Goal: Task Accomplishment & Management: Manage account settings

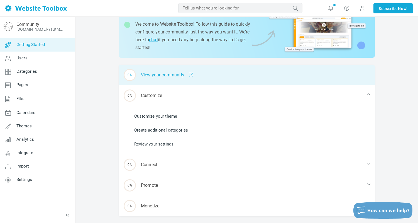
scroll to position [38, 0]
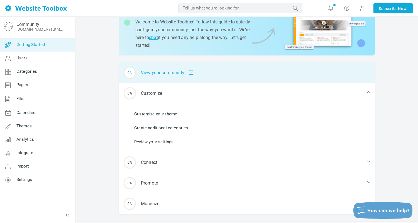
click at [159, 72] on div "0% View your community" at bounding box center [247, 72] width 256 height 21
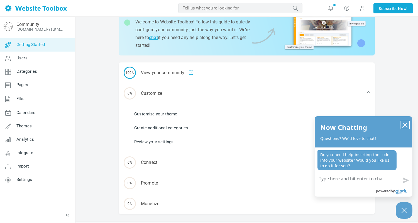
click at [402, 126] on button "close chatbox" at bounding box center [405, 125] width 9 height 8
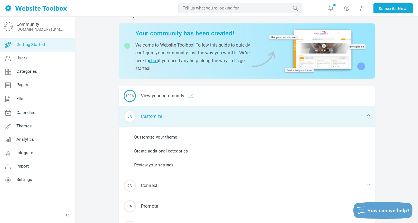
scroll to position [0, 0]
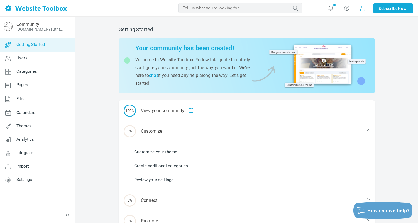
click at [362, 10] on span at bounding box center [363, 8] width 6 height 6
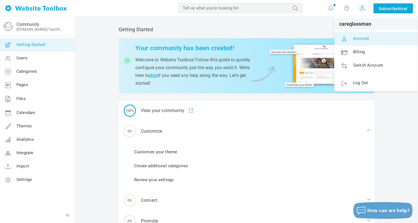
click at [362, 39] on span "Account" at bounding box center [361, 38] width 16 height 5
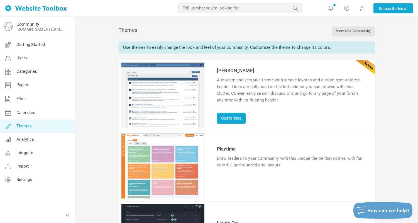
click at [234, 181] on link "Try & Customize" at bounding box center [237, 182] width 41 height 9
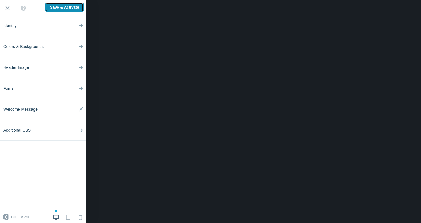
click at [77, 8] on input "Save & Activate" at bounding box center [64, 7] width 38 height 9
type input "Saving..."
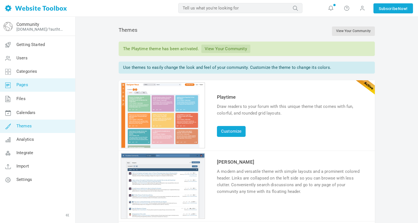
click at [21, 86] on span "Pages" at bounding box center [22, 84] width 12 height 5
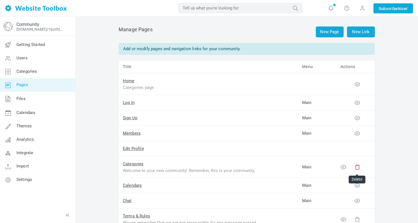
click at [357, 168] on icon at bounding box center [358, 167] width 6 height 6
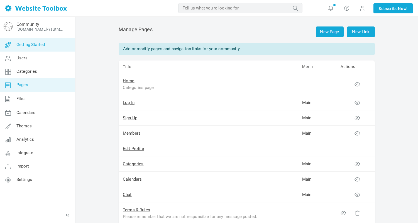
click at [28, 43] on span "Getting Started" at bounding box center [30, 44] width 28 height 5
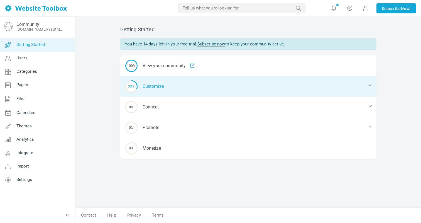
click at [153, 82] on div "33% Customize" at bounding box center [248, 86] width 256 height 21
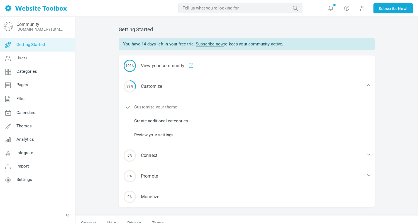
click at [158, 121] on link "Create additional categories" at bounding box center [161, 121] width 54 height 6
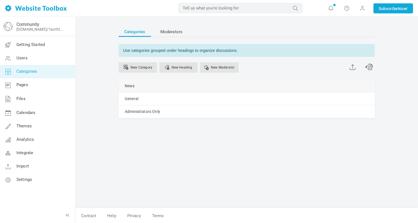
click at [273, 83] on div "News Manage Edit Delete View Category Change Permissions Copy Permissions Priva…" at bounding box center [247, 86] width 256 height 13
click at [259, 85] on div "News Manage Edit Delete View Category Change Permissions Copy Permissions Priva…" at bounding box center [247, 86] width 256 height 13
click at [0, 0] on span at bounding box center [0, 0] width 0 height 0
click at [0, 0] on link "Manage" at bounding box center [0, 0] width 0 height 0
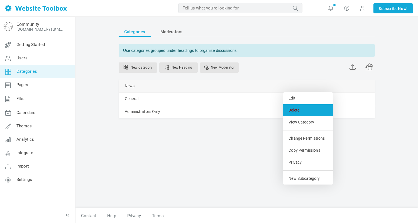
click at [301, 108] on link "Delete" at bounding box center [308, 110] width 50 height 12
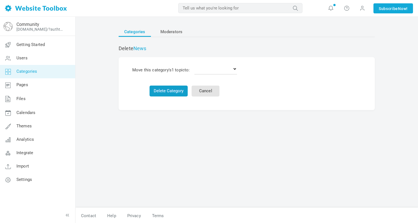
click at [176, 90] on button "Delete Category" at bounding box center [169, 91] width 38 height 11
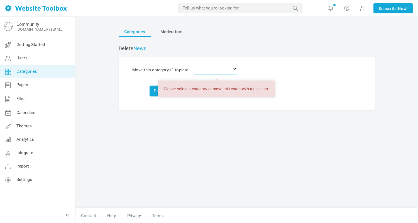
click at [221, 69] on select "Delete the topics General Administrators Only" at bounding box center [215, 68] width 43 height 11
select select "988471"
click at [196, 63] on select "Delete the topics General Administrators Only" at bounding box center [215, 68] width 43 height 11
click at [155, 93] on button "Delete Category" at bounding box center [169, 91] width 38 height 11
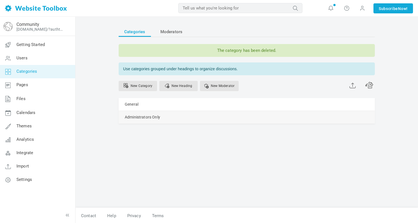
click at [0, 0] on link "Manage" at bounding box center [0, 0] width 0 height 0
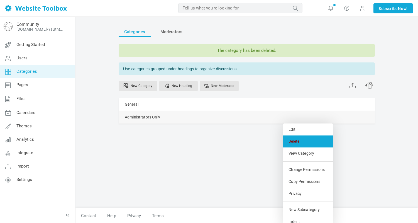
click at [295, 142] on link "Delete" at bounding box center [308, 141] width 50 height 12
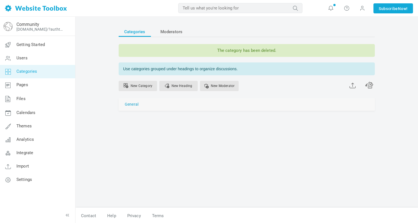
click at [134, 104] on link "General" at bounding box center [132, 104] width 14 height 7
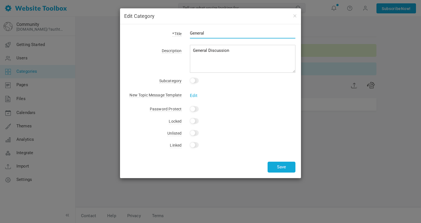
click at [209, 31] on input "General" at bounding box center [243, 33] width 106 height 11
type input "Parent Community Discussion"
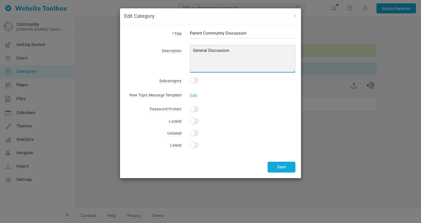
click at [213, 49] on textarea "General Discussion" at bounding box center [243, 59] width 106 height 28
paste textarea "Need A Sounding Board? We're Here For Each Other! I designed this community to …"
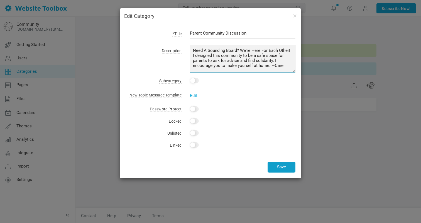
type textarea "Need A Sounding Board? We're Here For Each Other! I designed this community to …"
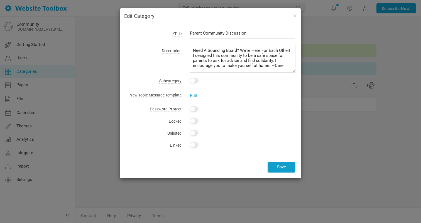
click at [283, 167] on button "Save" at bounding box center [282, 167] width 28 height 11
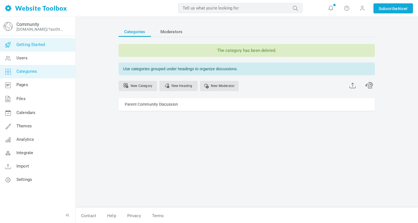
click at [34, 47] on link "Getting Started" at bounding box center [37, 44] width 75 height 13
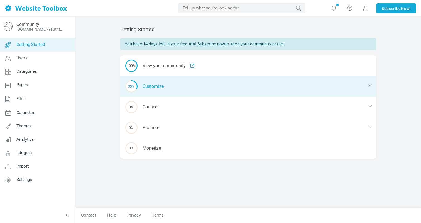
click at [154, 89] on div "33% Customize" at bounding box center [248, 86] width 256 height 21
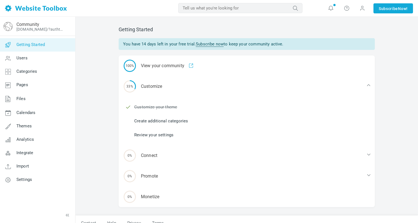
click at [155, 121] on link "Create additional categories" at bounding box center [161, 121] width 54 height 6
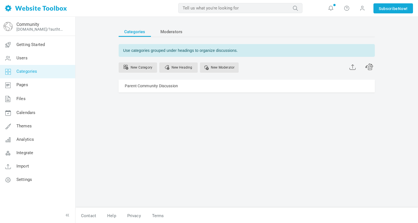
click at [26, 75] on link "Categories" at bounding box center [37, 71] width 75 height 13
click at [42, 47] on link "Getting Started" at bounding box center [37, 44] width 75 height 13
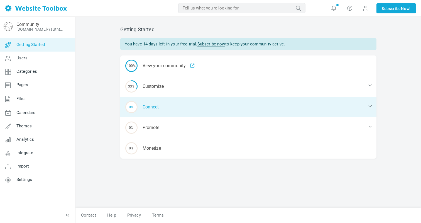
click at [160, 112] on div "0% Connect" at bounding box center [248, 107] width 256 height 21
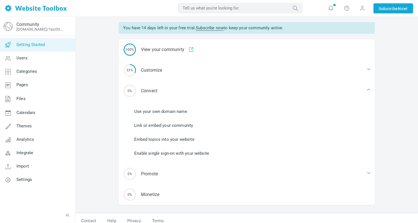
scroll to position [21, 0]
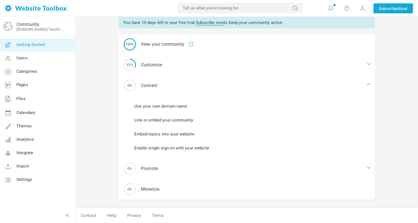
click at [187, 147] on link "Enable single sign-on with your website" at bounding box center [171, 148] width 75 height 6
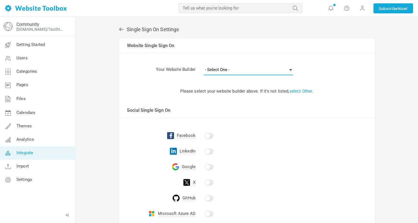
click at [223, 71] on select "- Select One - Other Brilliant Directories CraftCMS Drupal [PERSON_NAME] Dynado…" at bounding box center [248, 69] width 89 height 11
select select "squarespace"
click at [204, 64] on select "- Select One - Other Brilliant Directories CraftCMS Drupal [PERSON_NAME] Dynado…" at bounding box center [248, 69] width 89 height 11
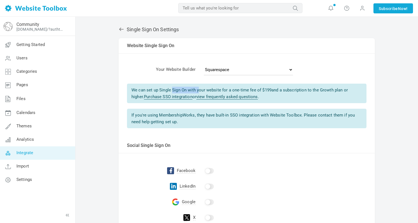
drag, startPoint x: 159, startPoint y: 90, endPoint x: 187, endPoint y: 89, distance: 27.9
click at [187, 89] on div "We can set up Single Sign On with your website for a one-time fee of $ 199 and …" at bounding box center [247, 93] width 240 height 19
copy div "Single Sign On"
click at [308, 132] on td "Please select your website builder above. If it's not listed, select Other . Us…" at bounding box center [247, 108] width 256 height 58
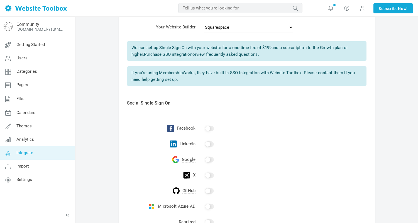
scroll to position [83, 0]
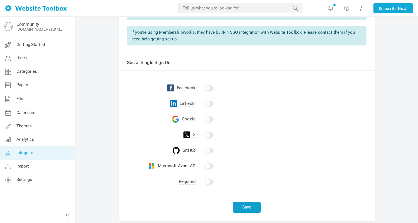
click at [243, 205] on button "Save" at bounding box center [247, 207] width 28 height 11
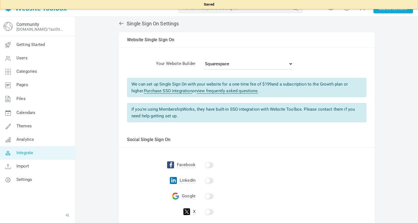
scroll to position [0, 0]
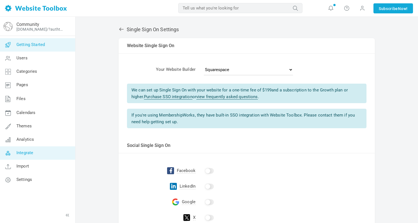
click at [36, 44] on span "Getting Started" at bounding box center [30, 44] width 28 height 5
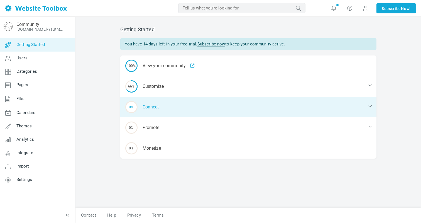
click at [156, 106] on div "0% Connect" at bounding box center [248, 107] width 256 height 21
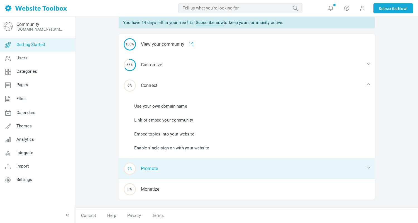
click at [152, 170] on div "0% Promote" at bounding box center [247, 168] width 256 height 21
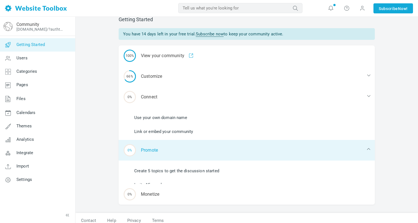
scroll to position [8, 0]
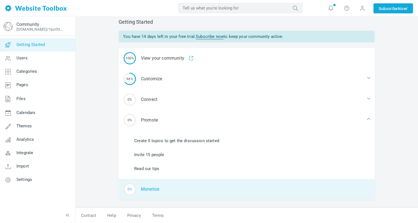
click at [151, 184] on div "0% [GEOGRAPHIC_DATA]" at bounding box center [247, 189] width 256 height 21
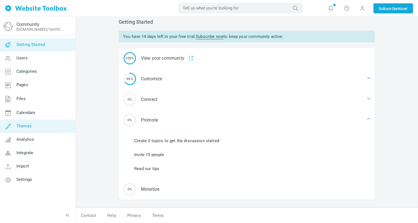
click at [29, 125] on span "Themes" at bounding box center [23, 125] width 15 height 5
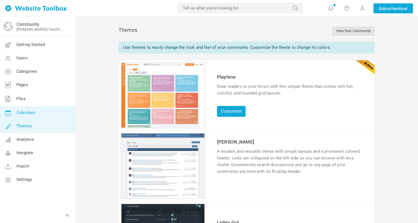
click at [48, 115] on link "Calendars" at bounding box center [37, 112] width 75 height 13
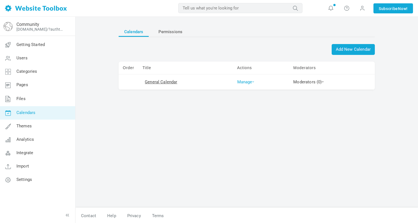
click at [244, 80] on link "Manage" at bounding box center [245, 81] width 17 height 5
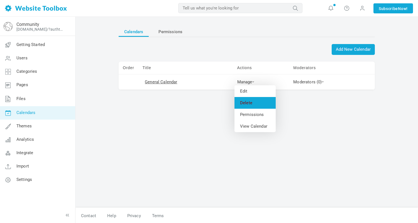
click at [248, 99] on link "Delete" at bounding box center [255, 103] width 41 height 12
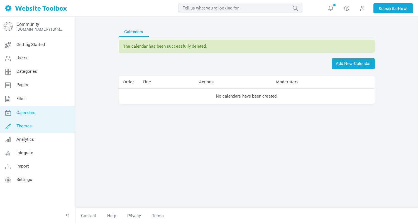
click at [39, 125] on link "Themes" at bounding box center [37, 125] width 75 height 13
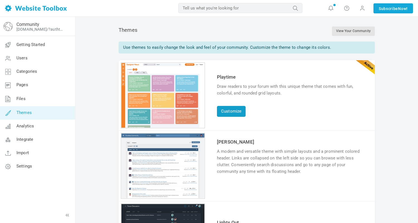
click at [233, 108] on link "Customize" at bounding box center [231, 111] width 29 height 11
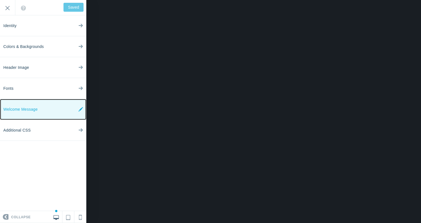
click at [80, 110] on icon at bounding box center [81, 109] width 4 height 21
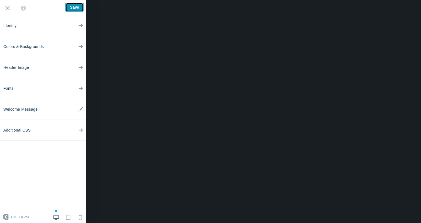
click at [78, 7] on input "Save" at bounding box center [74, 7] width 18 height 9
type input "Saved"
click at [5, 10] on input "Exit" at bounding box center [7, 7] width 15 height 15
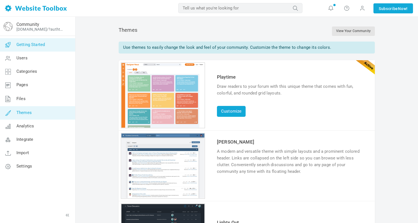
click at [22, 40] on link "Getting Started" at bounding box center [37, 44] width 75 height 13
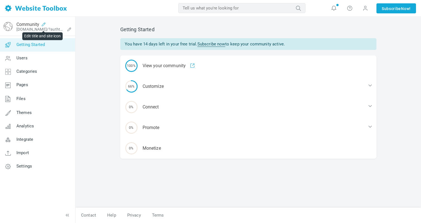
click at [42, 24] on icon at bounding box center [43, 24] width 9 height 4
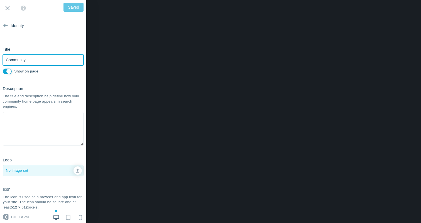
click at [33, 60] on input "Community" at bounding box center [43, 59] width 81 height 11
type input "A"
type input "Save"
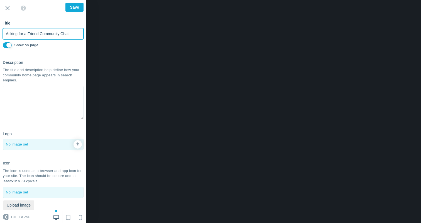
scroll to position [36, 0]
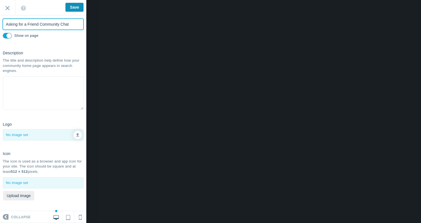
type input "Asking for a Friend Community Chat"
click at [70, 9] on input "Save" at bounding box center [74, 7] width 18 height 9
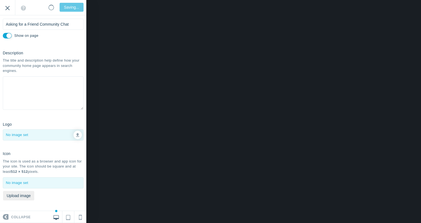
type input "Saved"
click at [8, 8] on input "Exit" at bounding box center [7, 7] width 15 height 15
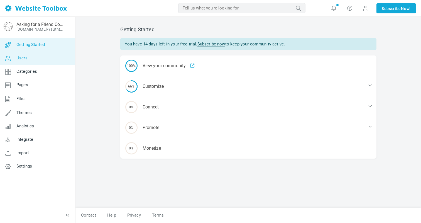
click at [34, 61] on link "Users" at bounding box center [37, 58] width 75 height 13
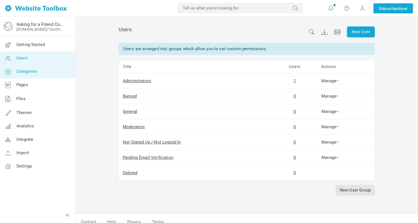
click at [42, 73] on link "Categories" at bounding box center [37, 71] width 75 height 13
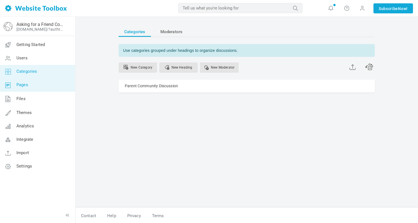
click at [39, 87] on link "Pages" at bounding box center [37, 84] width 75 height 13
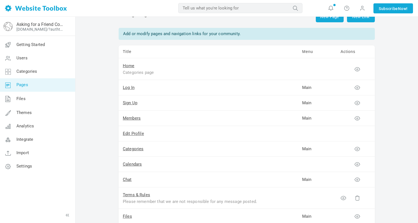
scroll to position [16, 0]
click at [357, 149] on icon at bounding box center [358, 148] width 6 height 6
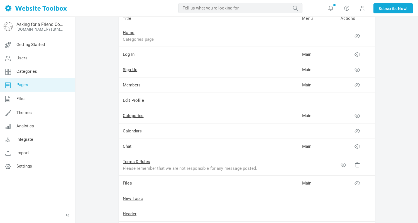
scroll to position [48, 0]
click at [357, 147] on icon at bounding box center [358, 147] width 6 height 6
click at [307, 146] on td "Main" at bounding box center [317, 146] width 38 height 15
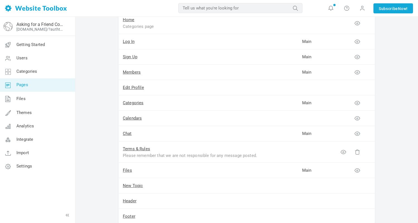
scroll to position [66, 0]
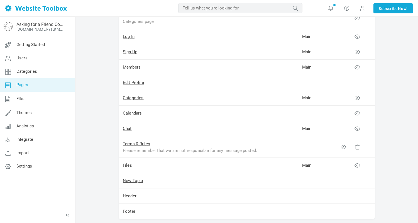
click at [306, 130] on td "Main" at bounding box center [317, 128] width 38 height 15
click at [129, 129] on link "Chat" at bounding box center [127, 128] width 9 height 5
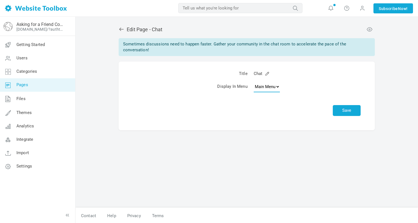
click at [269, 88] on select "None Main Menu" at bounding box center [267, 86] width 26 height 11
select select
click at [254, 81] on select "None Main Menu" at bounding box center [267, 86] width 26 height 11
click at [347, 110] on button "Save" at bounding box center [347, 110] width 28 height 11
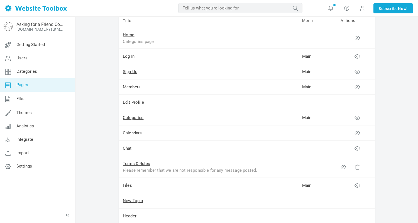
scroll to position [65, 0]
click at [135, 115] on link "Categories" at bounding box center [133, 116] width 21 height 5
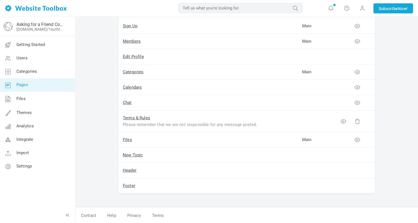
scroll to position [110, 0]
click at [129, 140] on link "Files" at bounding box center [127, 139] width 9 height 5
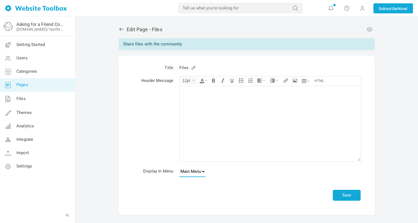
click at [188, 171] on select "None Main Menu" at bounding box center [192, 171] width 26 height 11
select select
click at [179, 166] on select "None Main Menu" at bounding box center [192, 171] width 26 height 11
click at [353, 194] on button "Save" at bounding box center [347, 195] width 28 height 11
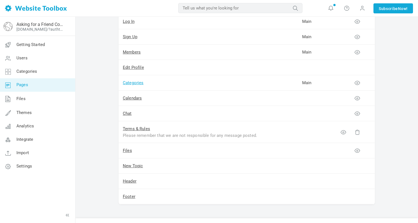
scroll to position [104, 0]
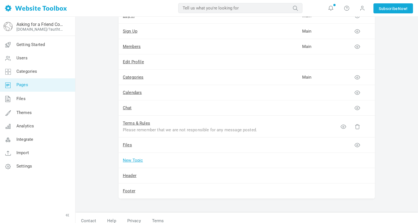
click at [133, 160] on link "New Topic" at bounding box center [133, 160] width 20 height 5
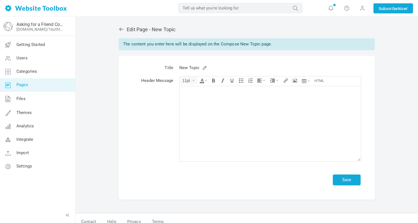
scroll to position [6, 0]
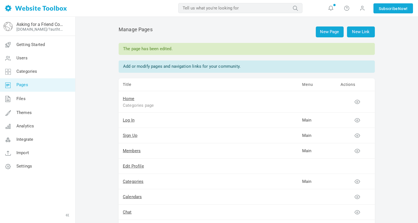
scroll to position [104, 0]
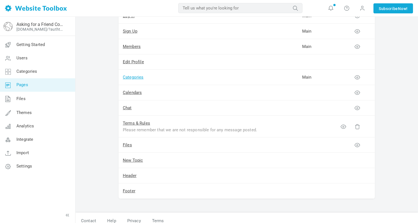
click at [135, 77] on link "Categories" at bounding box center [133, 77] width 21 height 5
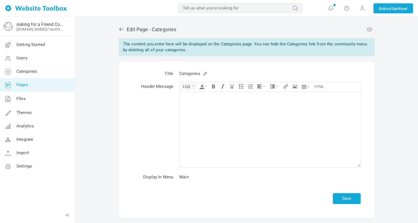
scroll to position [25, 0]
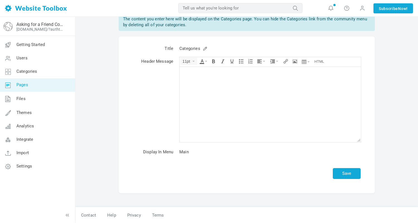
click at [183, 153] on td "Main" at bounding box center [269, 151] width 187 height 13
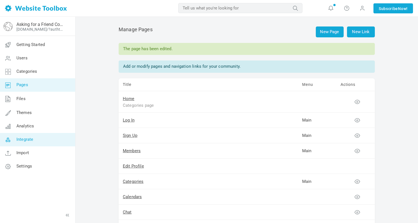
click at [31, 141] on span "Integrate" at bounding box center [24, 139] width 17 height 5
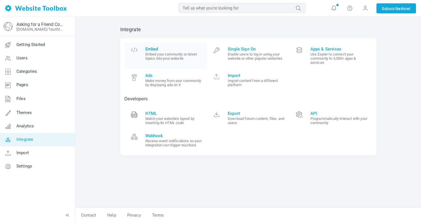
click at [154, 47] on span "Embed" at bounding box center [174, 49] width 58 height 5
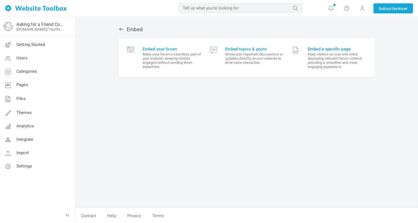
click at [310, 51] on span "Embed a specific page Keep visitors on your site while displaying relevant foru…" at bounding box center [337, 58] width 59 height 22
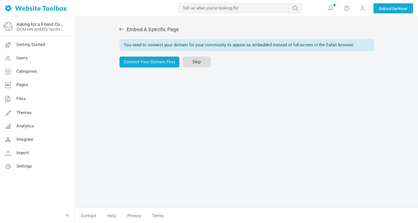
click at [194, 59] on link "Skip" at bounding box center [197, 62] width 28 height 11
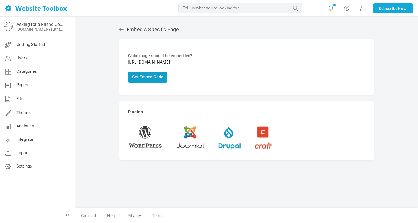
click at [154, 77] on button "Get Embed Code" at bounding box center [148, 77] width 40 height 11
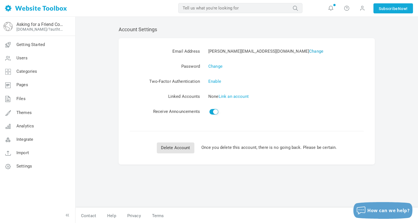
click at [309, 52] on link "Change" at bounding box center [316, 51] width 14 height 5
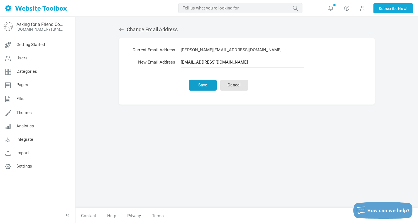
type input "[EMAIL_ADDRESS][DOMAIN_NAME]"
click at [197, 84] on button "Save" at bounding box center [203, 85] width 28 height 11
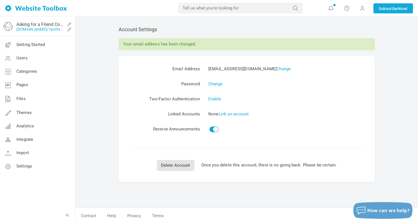
click at [29, 28] on link "[DOMAIN_NAME]/?authtoken=3d75af1ddb21f613f7e5a65c8b386214&rememberMe=1" at bounding box center [40, 29] width 48 height 4
click at [36, 8] on img at bounding box center [36, 8] width 62 height 6
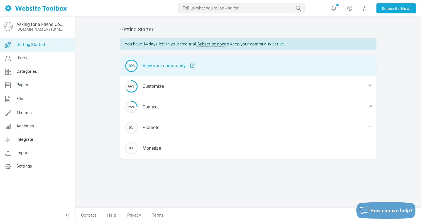
click at [157, 65] on div "100% View your community" at bounding box center [248, 65] width 256 height 21
